Goal: Navigation & Orientation: Find specific page/section

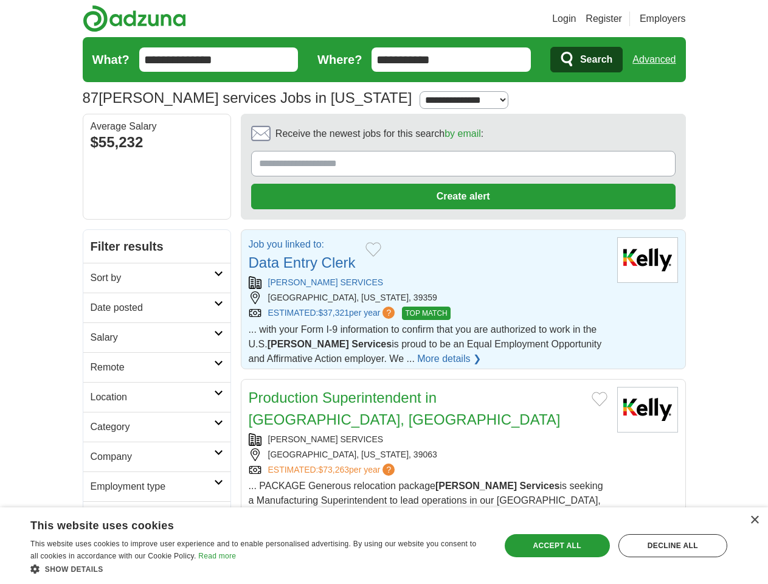
click at [576, 19] on link "Login" at bounding box center [564, 19] width 24 height 15
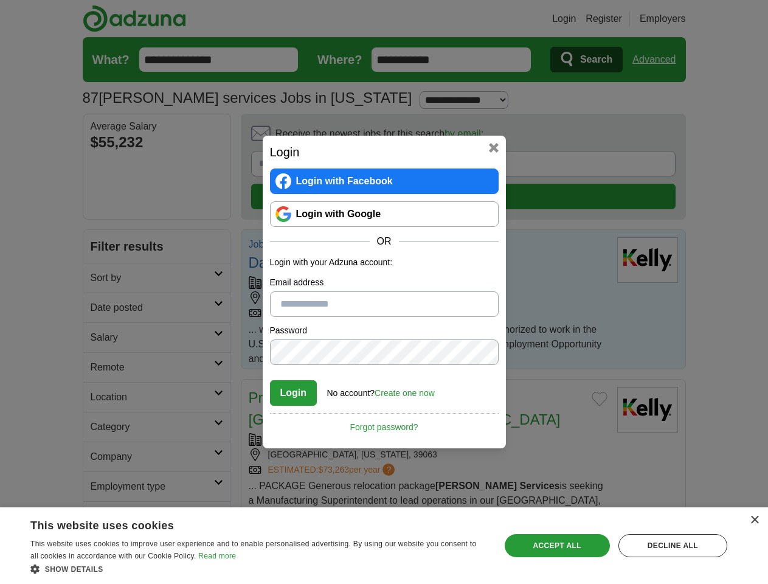
click at [659, 60] on div "Login Login with Facebook Login with Google OR Login with your Adzuna account: …" at bounding box center [384, 292] width 768 height 584
click at [429, 137] on div "Login Login with Facebook Login with Google OR Login with your Adzuna account: …" at bounding box center [384, 292] width 243 height 313
click at [711, 137] on div "Login Login with Facebook Login with Google OR Login with your Adzuna account: …" at bounding box center [384, 292] width 768 height 584
click at [102, 219] on div "Login Login with Facebook Login with Google OR Login with your Adzuna account: …" at bounding box center [384, 292] width 768 height 584
click at [102, 249] on div "Login Login with Facebook Login with Google OR Login with your Adzuna account: …" at bounding box center [384, 292] width 768 height 584
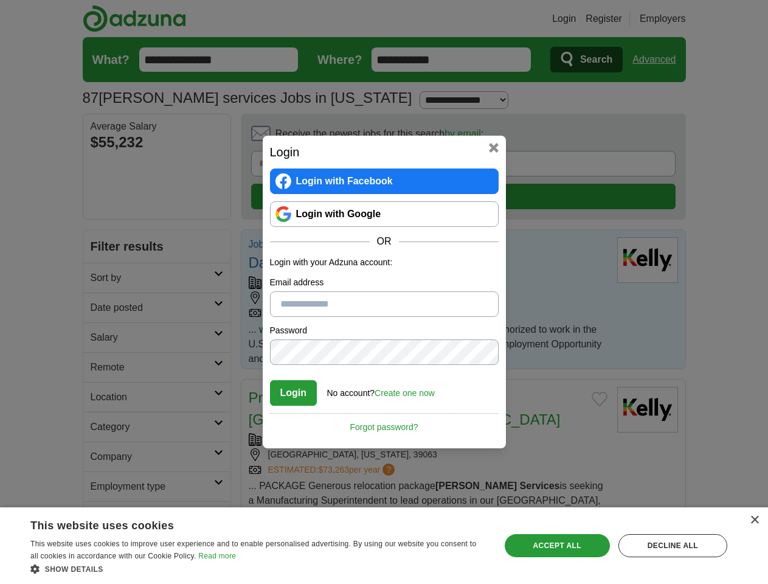
click at [102, 278] on div "Login Login with Facebook Login with Google OR Login with your Adzuna account: …" at bounding box center [384, 292] width 768 height 584
click at [102, 308] on div "Login Login with Facebook Login with Google OR Login with your Adzuna account: …" at bounding box center [384, 292] width 768 height 584
click at [102, 338] on div "Login Login with Facebook Login with Google OR Login with your Adzuna account: …" at bounding box center [384, 292] width 768 height 584
